Goal: Information Seeking & Learning: Understand process/instructions

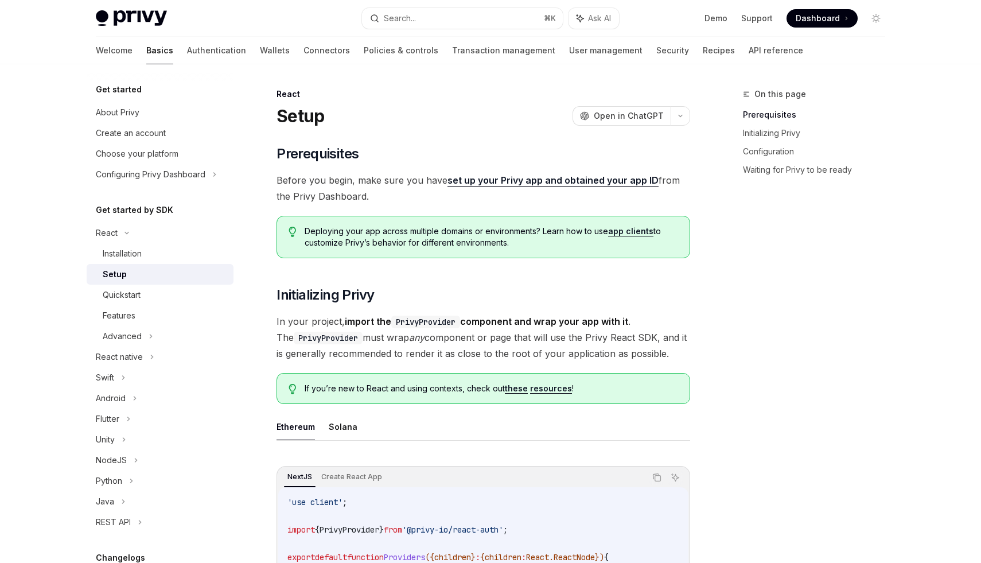
click at [144, 265] on link "Setup" at bounding box center [160, 274] width 147 height 21
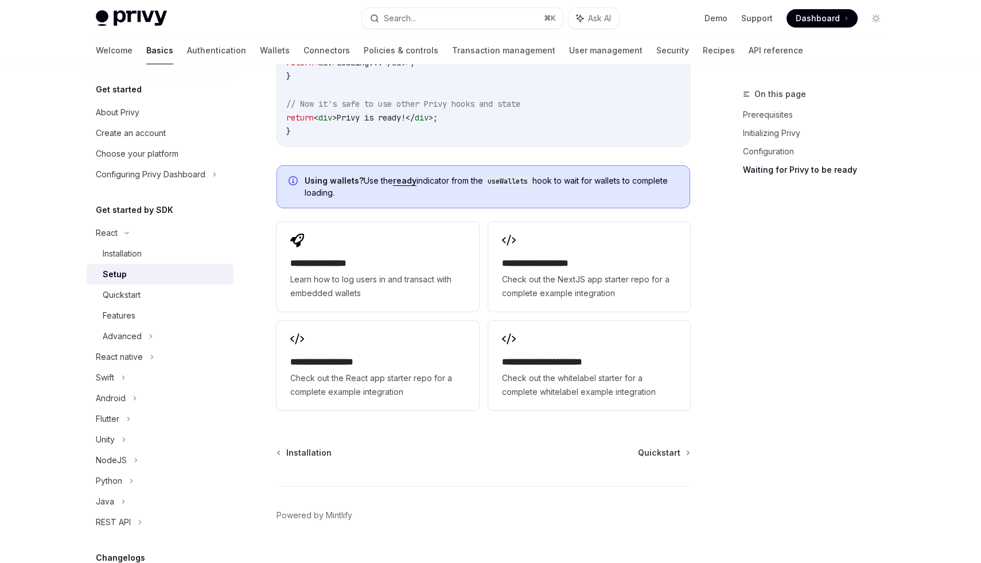
scroll to position [1409, 0]
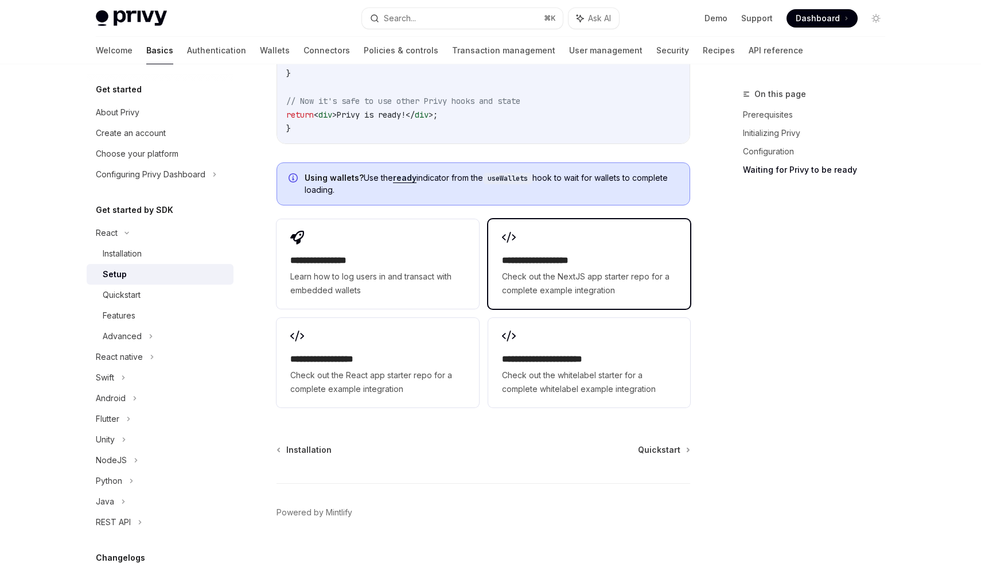
click at [530, 273] on span "Check out the NextJS app starter repo for a complete example integration" at bounding box center [589, 284] width 174 height 28
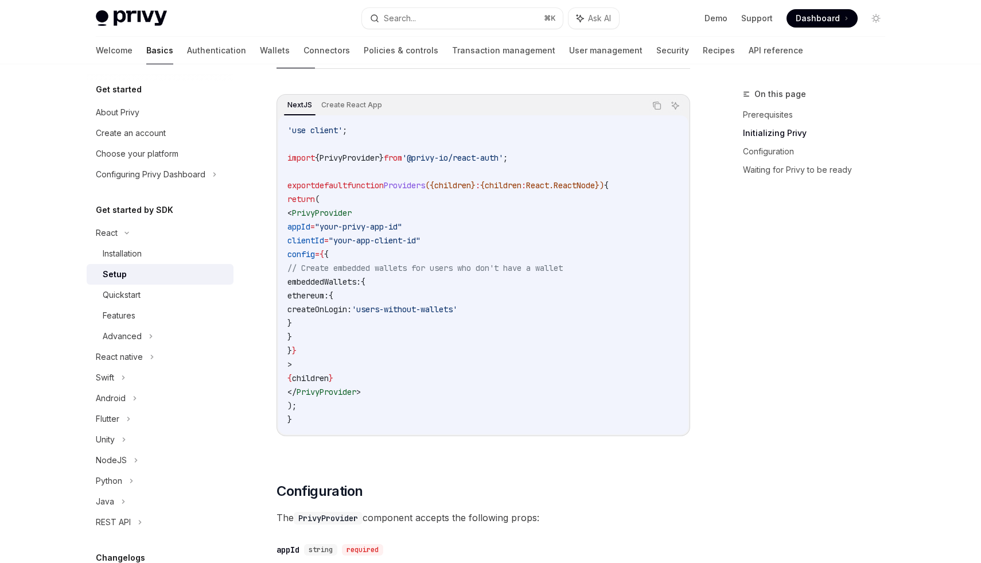
scroll to position [335, 0]
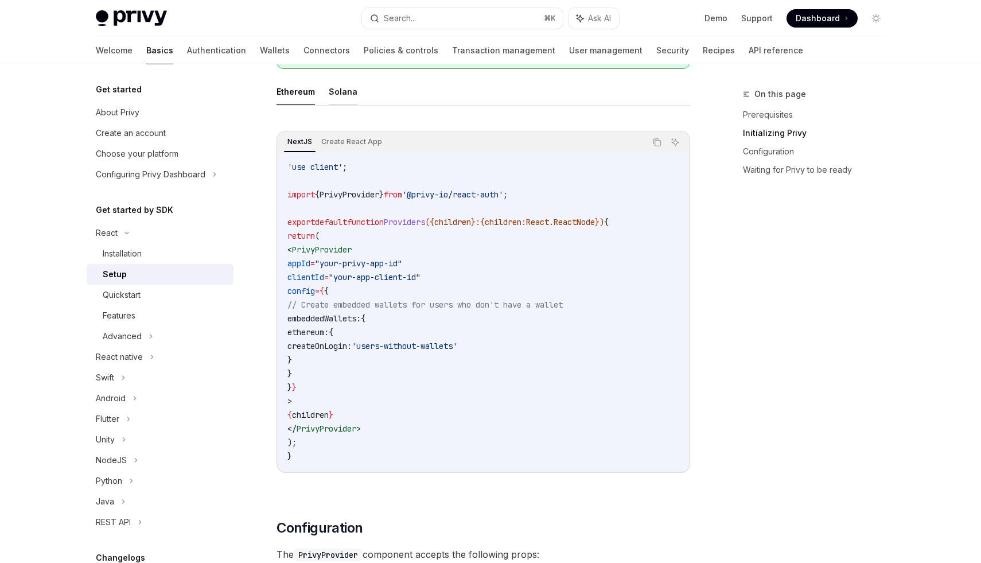
click at [335, 96] on button "Solana" at bounding box center [343, 91] width 29 height 27
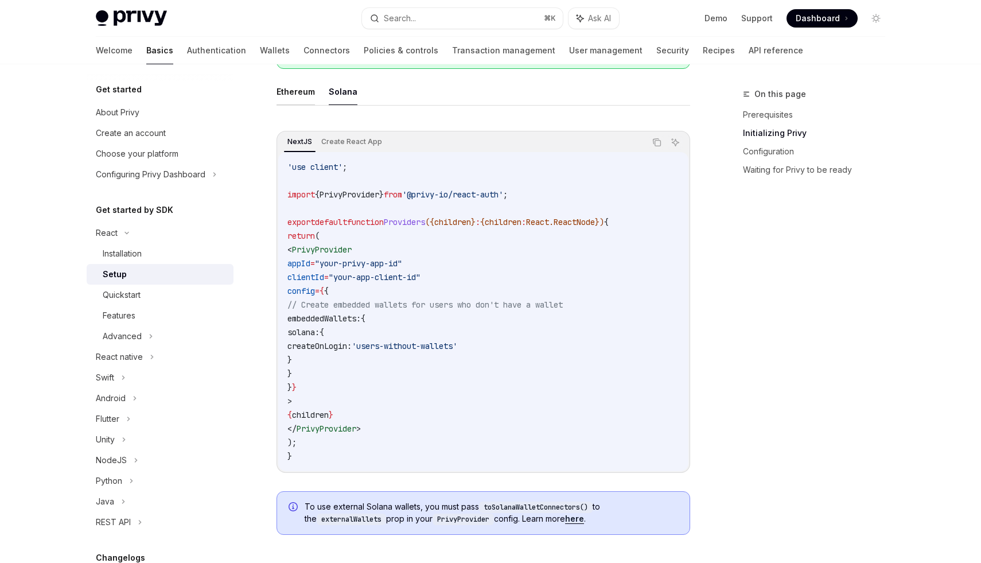
click at [313, 95] on button "Ethereum" at bounding box center [296, 91] width 38 height 27
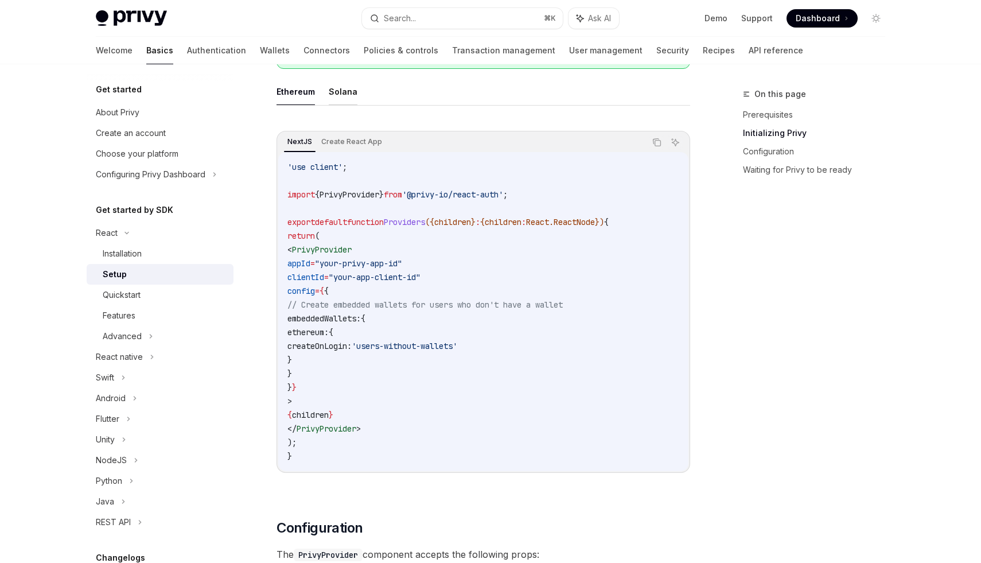
click at [334, 92] on button "Solana" at bounding box center [343, 91] width 29 height 27
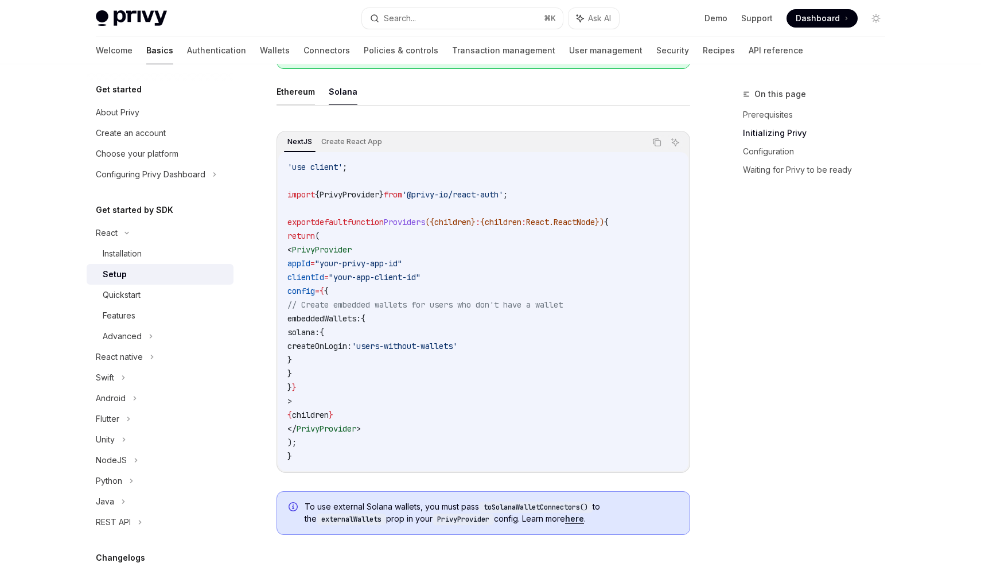
click at [304, 94] on button "Ethereum" at bounding box center [296, 91] width 38 height 27
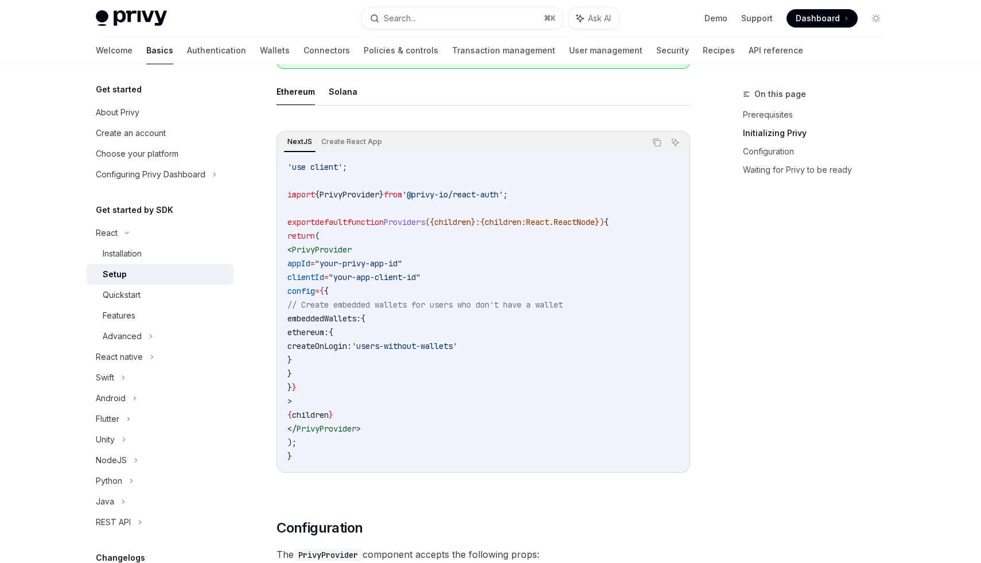
click at [326, 94] on ul "Ethereum Solana" at bounding box center [484, 92] width 414 height 28
click at [334, 92] on button "Solana" at bounding box center [343, 91] width 29 height 27
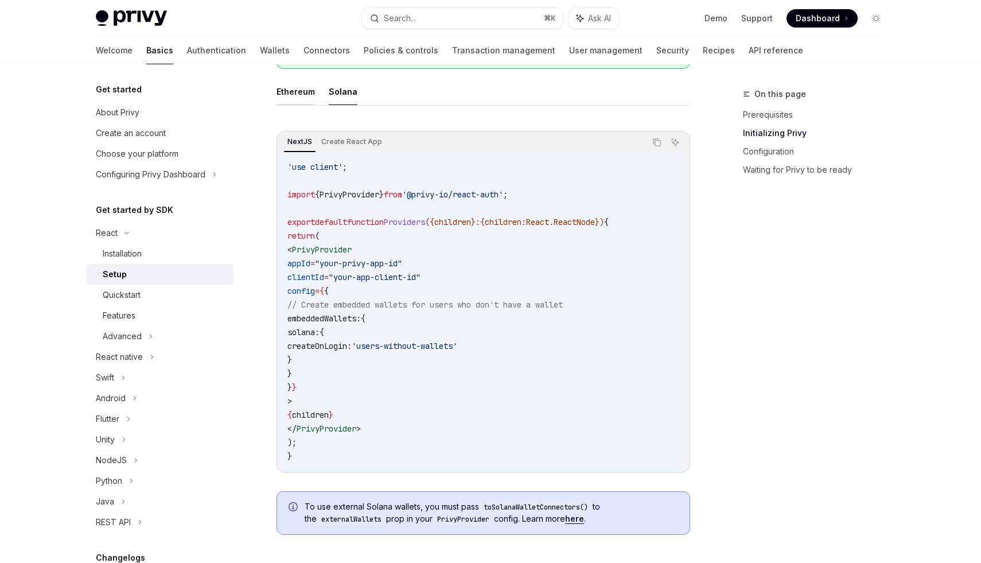
click at [298, 96] on button "Ethereum" at bounding box center [296, 91] width 38 height 27
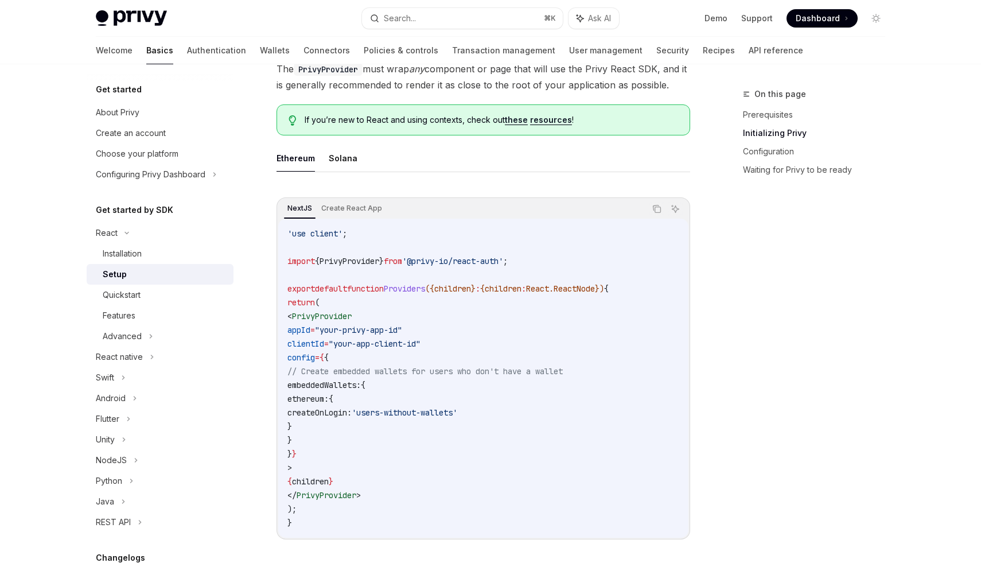
scroll to position [260, 0]
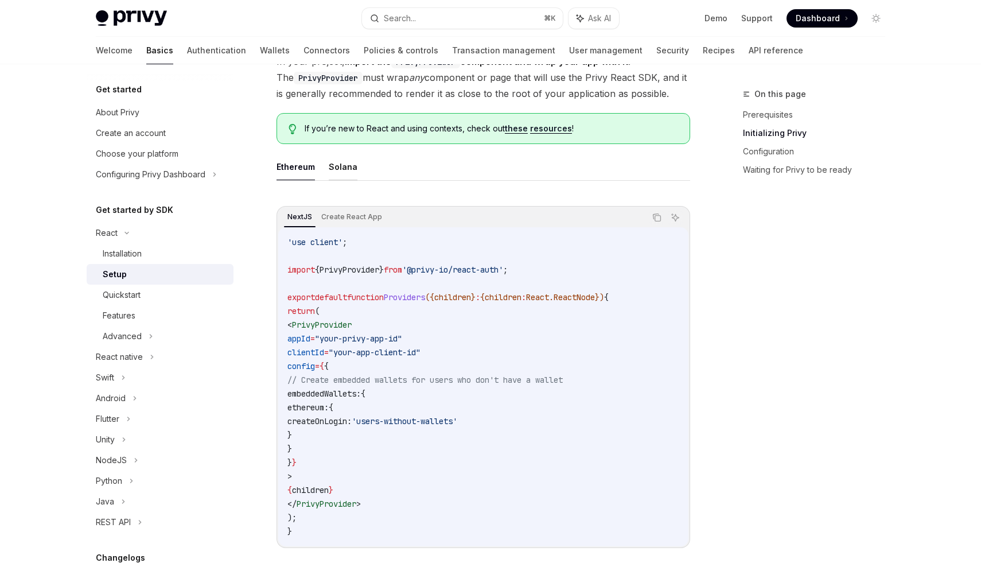
click at [341, 168] on button "Solana" at bounding box center [343, 166] width 29 height 27
click at [310, 163] on button "Ethereum" at bounding box center [296, 166] width 38 height 27
click at [334, 161] on button "Solana" at bounding box center [343, 166] width 29 height 27
click at [304, 159] on button "Ethereum" at bounding box center [296, 166] width 38 height 27
click at [329, 169] on button "Solana" at bounding box center [343, 166] width 29 height 27
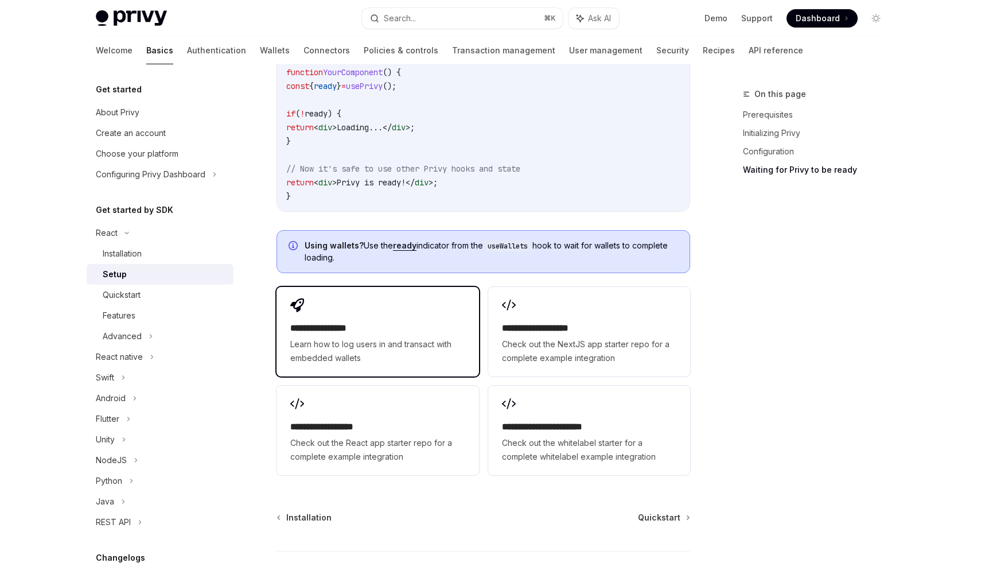
scroll to position [1464, 0]
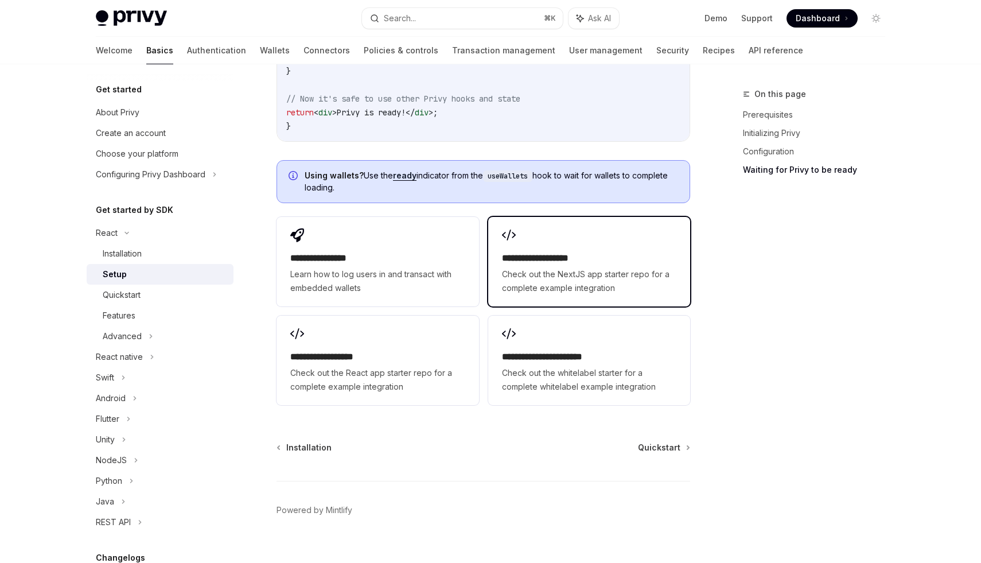
click at [507, 251] on h2 "**********" at bounding box center [589, 258] width 174 height 14
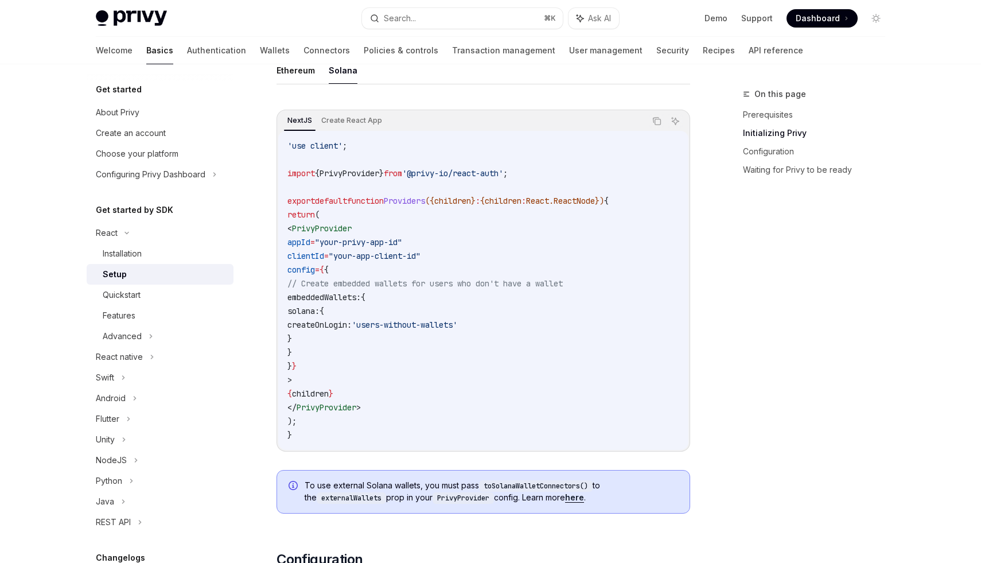
scroll to position [312, 0]
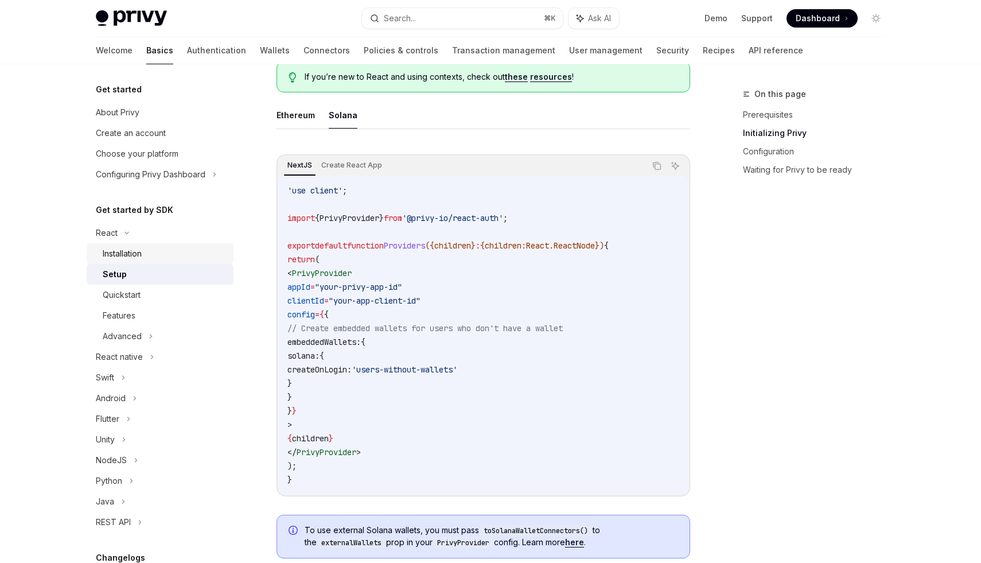
click at [190, 248] on div "Installation" at bounding box center [165, 254] width 124 height 14
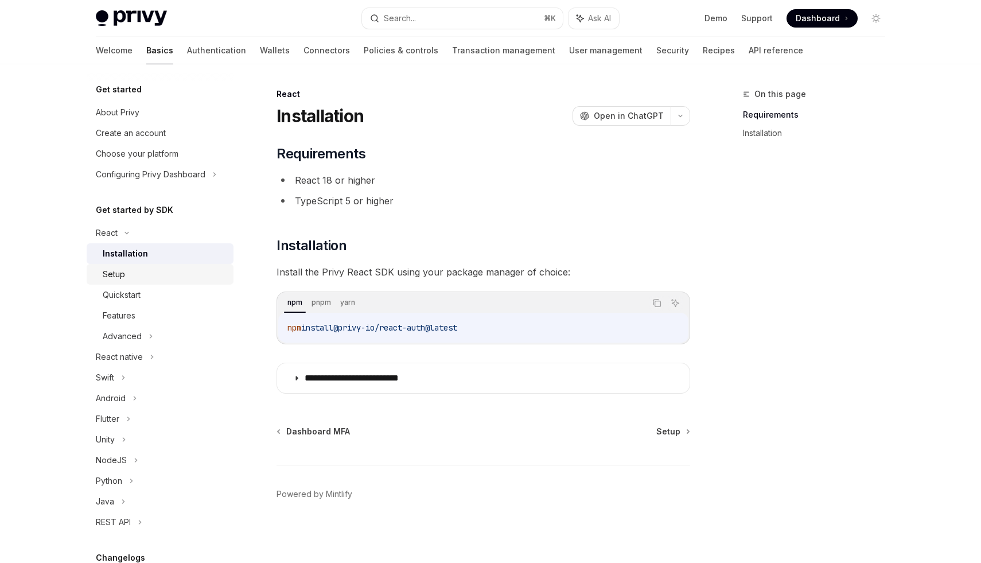
click at [181, 280] on div "Setup" at bounding box center [165, 274] width 124 height 14
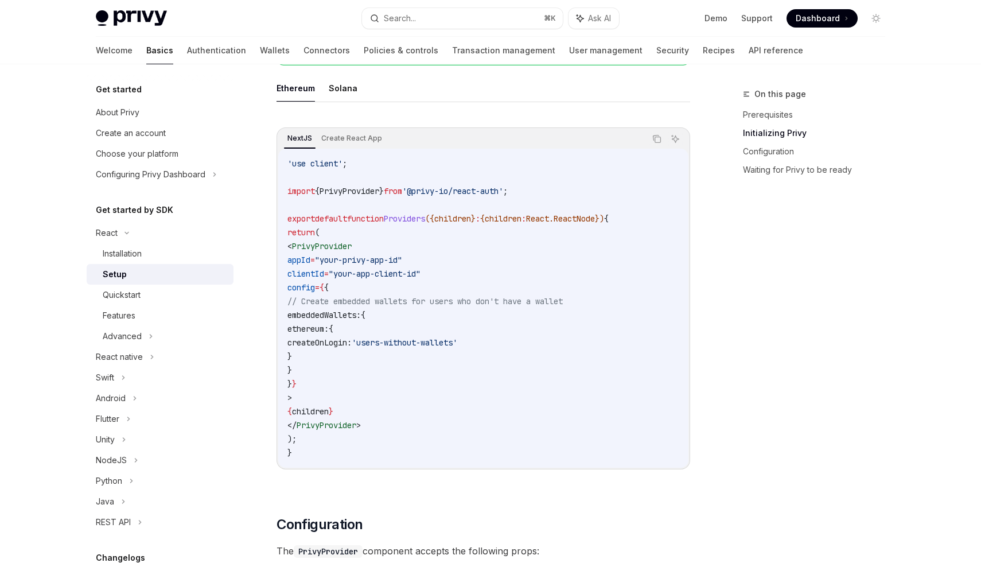
scroll to position [348, 0]
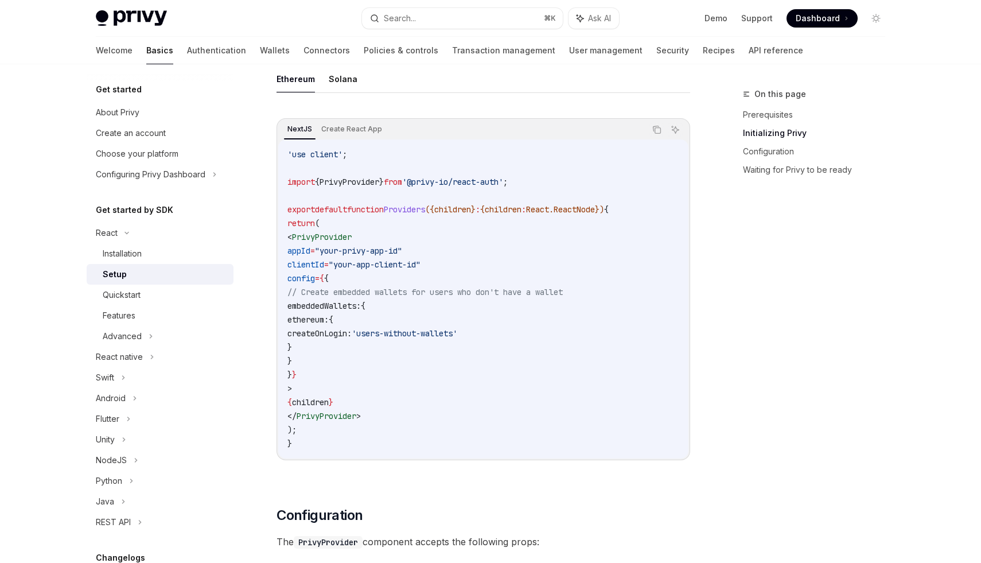
click at [327, 80] on ul "Ethereum Solana" at bounding box center [484, 79] width 414 height 28
click at [336, 75] on button "Solana" at bounding box center [343, 78] width 29 height 27
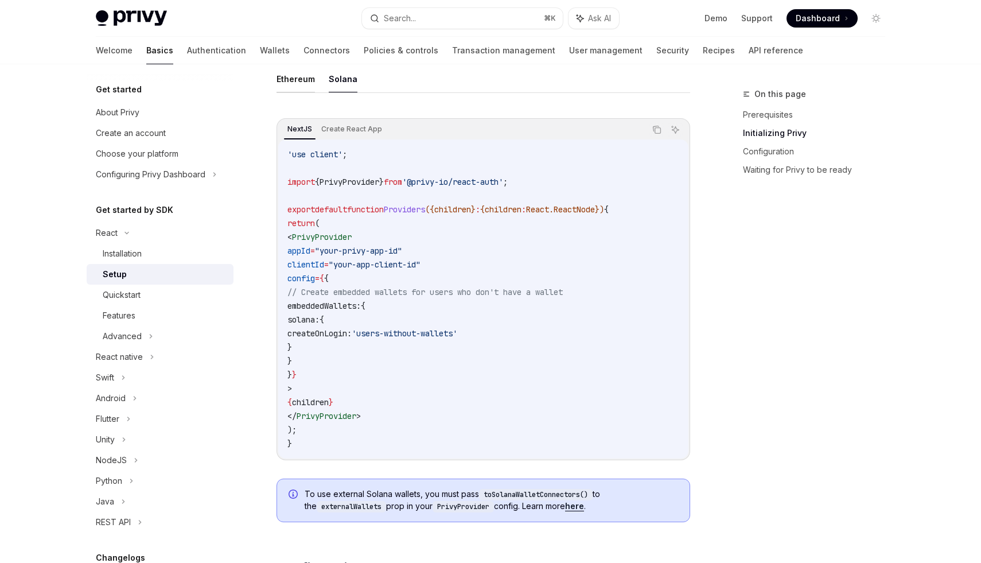
click at [283, 82] on button "Ethereum" at bounding box center [296, 78] width 38 height 27
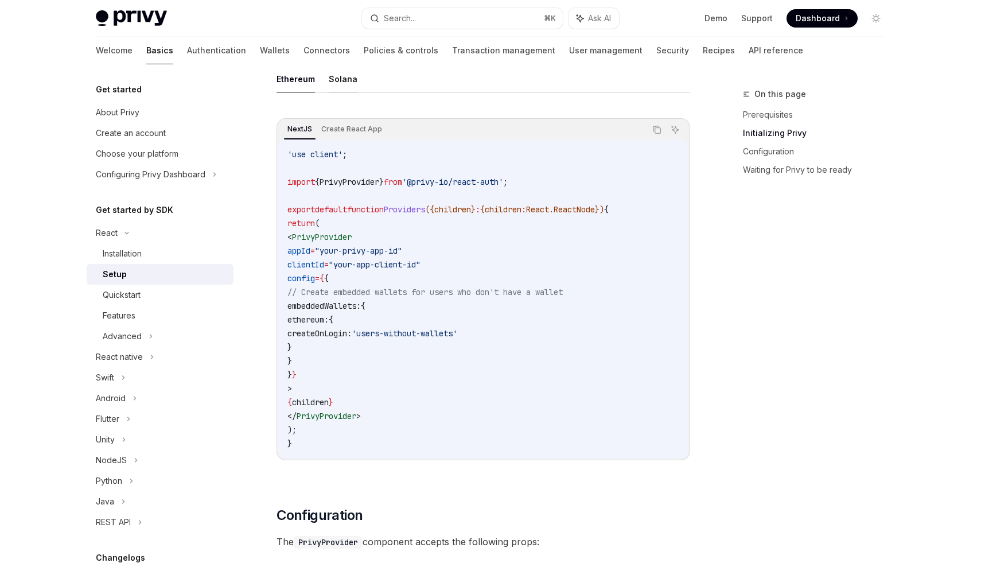
click at [329, 81] on button "Solana" at bounding box center [343, 78] width 29 height 27
type textarea "*"
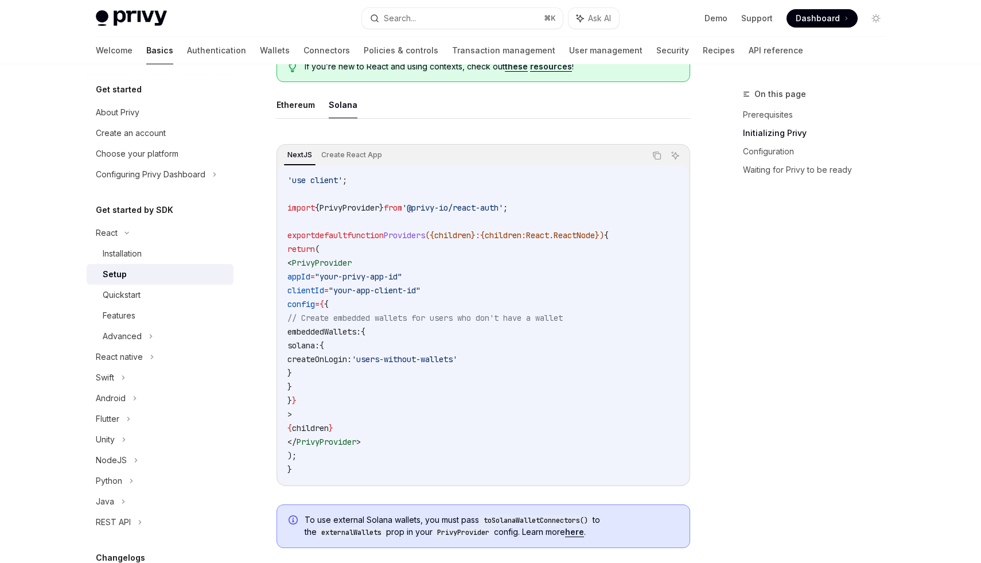
scroll to position [323, 0]
click at [808, 22] on span "Dashboard" at bounding box center [818, 18] width 44 height 11
